Goal: Task Accomplishment & Management: Use online tool/utility

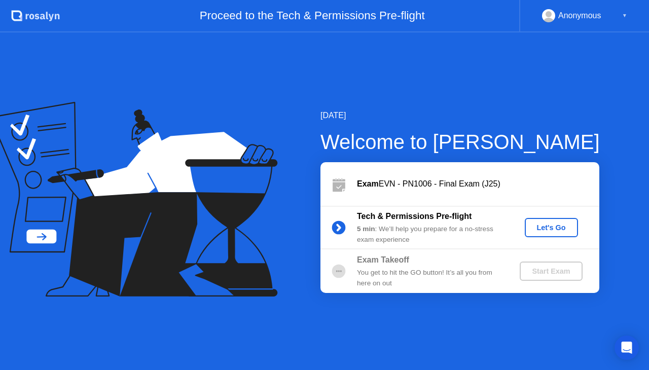
click at [532, 231] on div "Let's Go" at bounding box center [551, 228] width 45 height 8
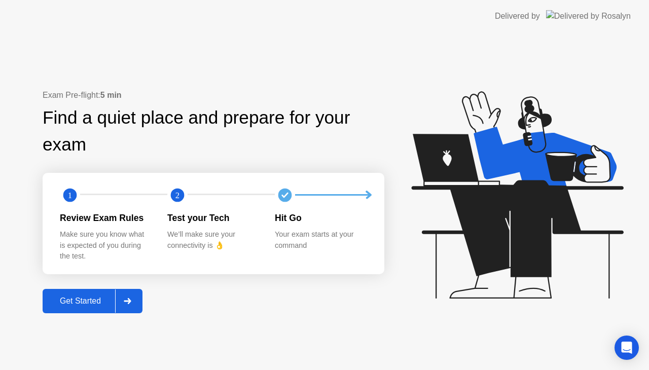
click at [92, 294] on button "Get Started" at bounding box center [93, 301] width 100 height 24
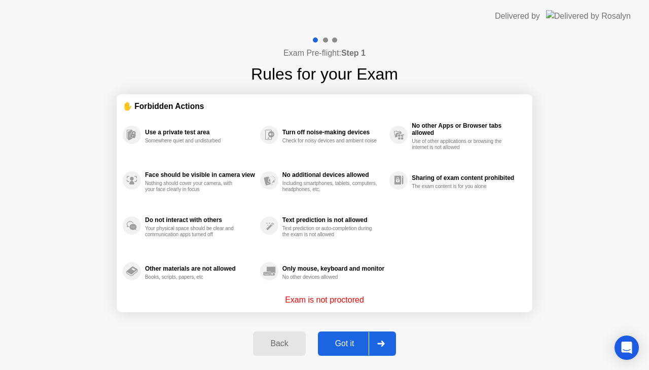
click at [350, 345] on div "Got it" at bounding box center [345, 343] width 48 height 9
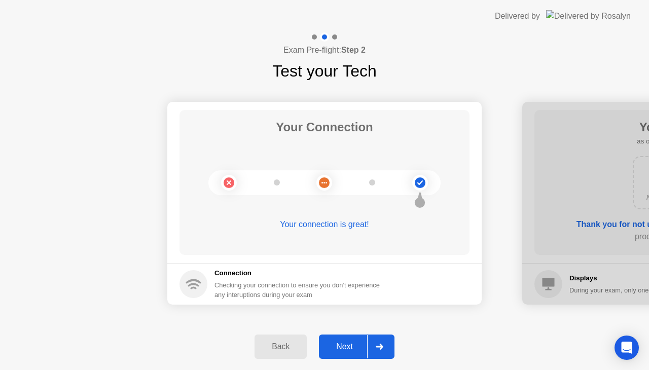
click at [332, 342] on div "Next" at bounding box center [344, 346] width 45 height 9
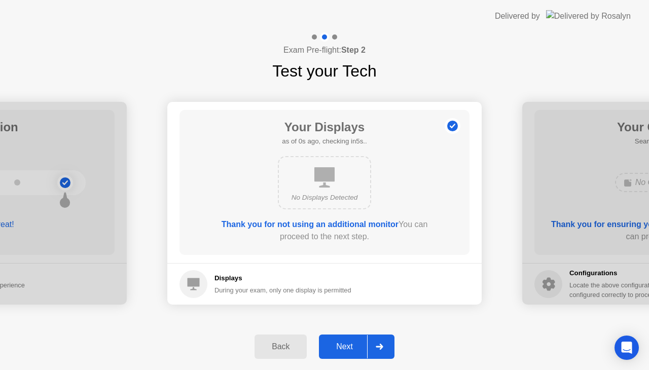
click at [332, 342] on div "Next" at bounding box center [344, 346] width 45 height 9
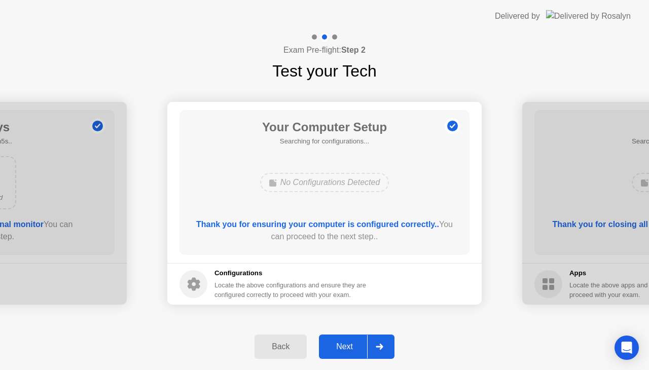
click at [332, 342] on div "Next" at bounding box center [344, 346] width 45 height 9
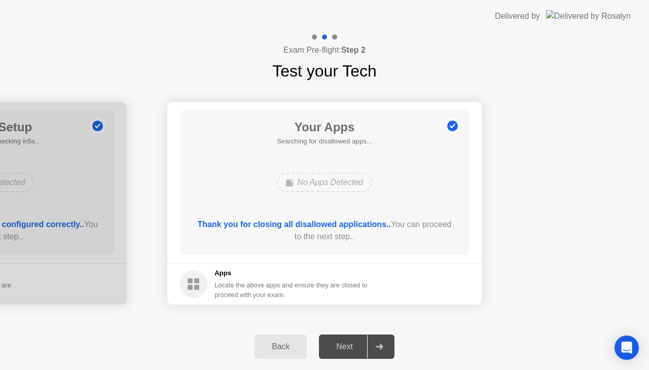
click at [332, 342] on div "Next" at bounding box center [344, 346] width 45 height 9
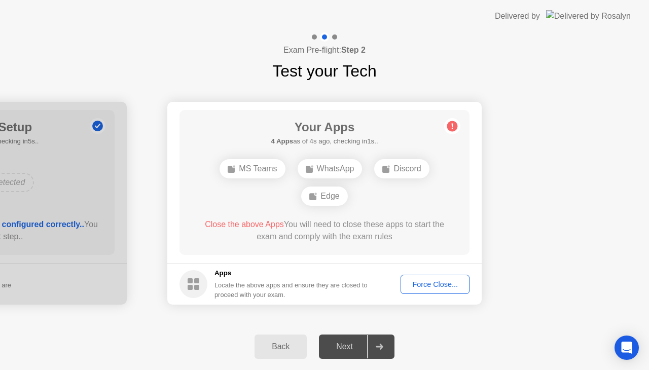
click at [446, 275] on button "Force Close..." at bounding box center [435, 284] width 69 height 19
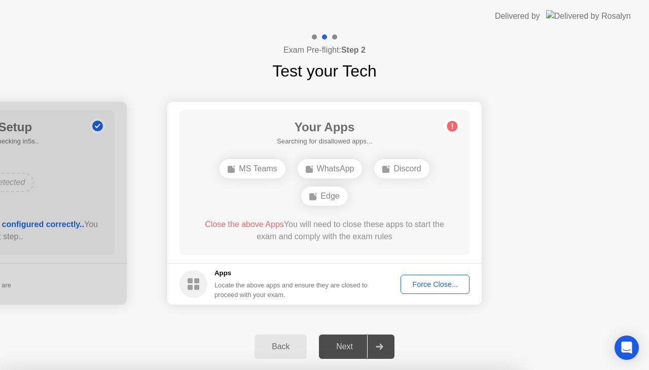
click at [429, 287] on div "Force Close..." at bounding box center [435, 284] width 62 height 8
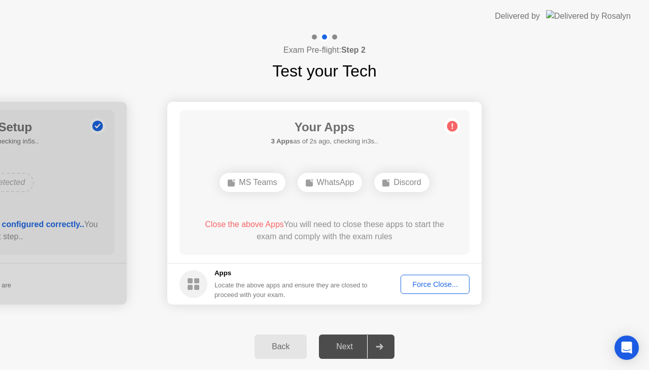
click at [431, 281] on div "Force Close..." at bounding box center [435, 284] width 62 height 8
click at [438, 286] on body "Delivered by Exam Pre-flight: Step 2 Test your Tech Your Connection Your connec…" at bounding box center [324, 185] width 649 height 370
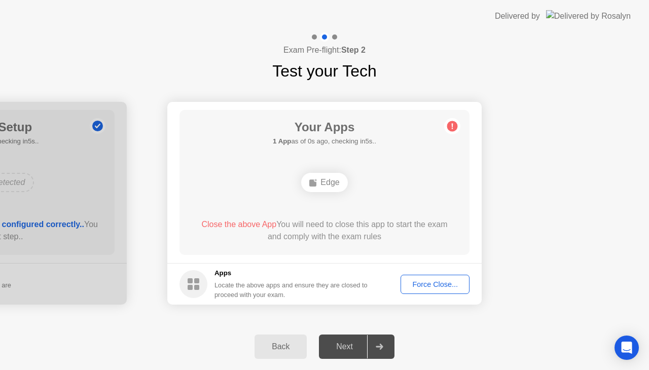
click at [452, 284] on div "Force Close..." at bounding box center [435, 284] width 62 height 8
click at [427, 285] on div "Force Close..." at bounding box center [435, 284] width 62 height 8
click at [413, 280] on div "Force Close..." at bounding box center [435, 284] width 62 height 8
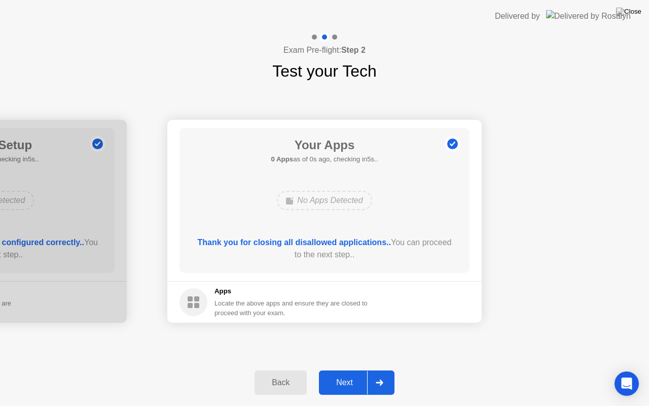
click at [355, 248] on div "Thank you for closing all disallowed applications.. You can proceed to the next…" at bounding box center [324, 248] width 261 height 24
click at [357, 370] on div "Next" at bounding box center [344, 382] width 45 height 9
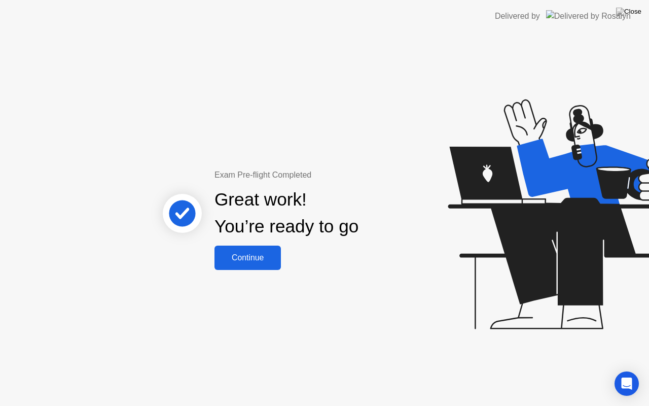
click at [242, 268] on button "Continue" at bounding box center [247, 257] width 66 height 24
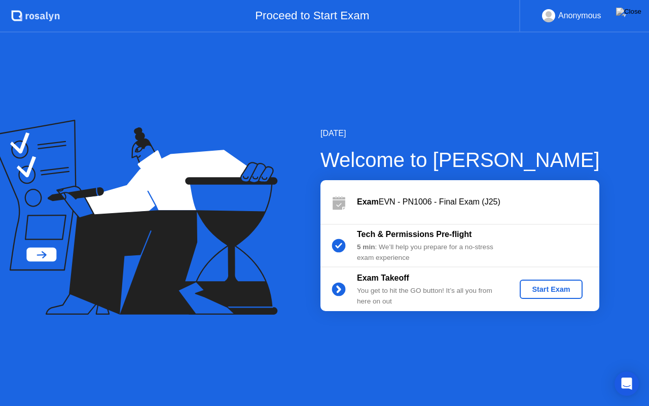
click at [529, 297] on button "Start Exam" at bounding box center [551, 288] width 62 height 19
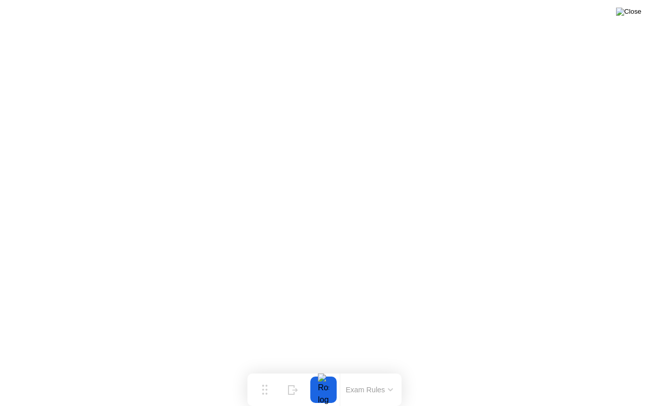
click at [633, 16] on img at bounding box center [628, 12] width 25 height 8
drag, startPoint x: 349, startPoint y: 208, endPoint x: 356, endPoint y: 222, distance: 15.4
click at [638, 16] on img at bounding box center [628, 12] width 25 height 8
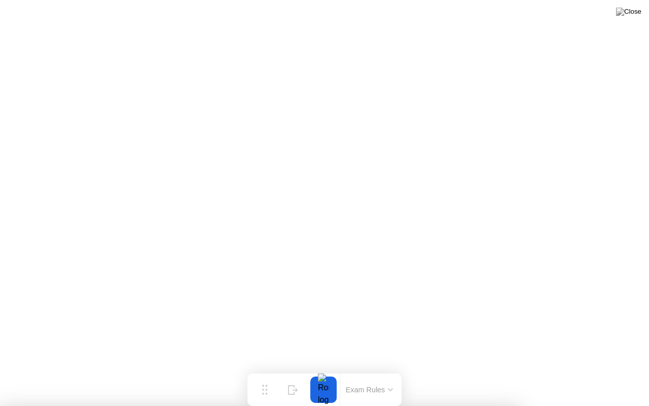
click at [637, 18] on button at bounding box center [628, 11] width 30 height 13
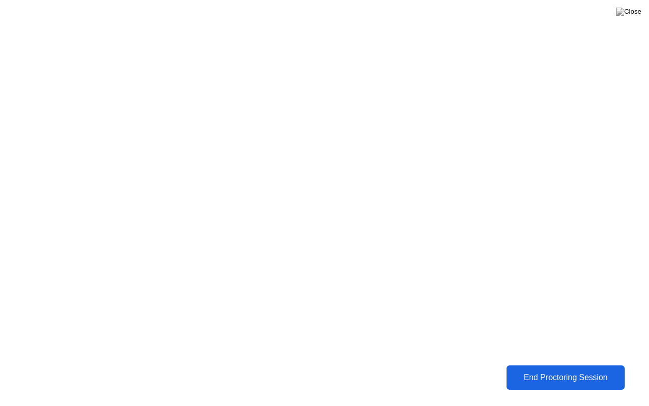
click at [541, 369] on button "End Proctoring Session" at bounding box center [565, 377] width 119 height 24
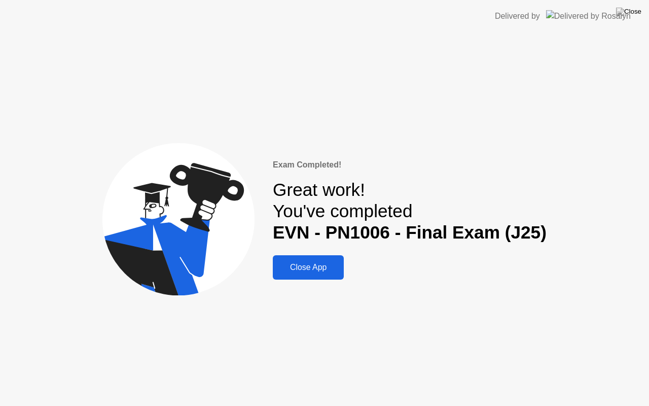
click at [324, 263] on div "Close App" at bounding box center [308, 267] width 65 height 9
